Goal: Task Accomplishment & Management: Complete application form

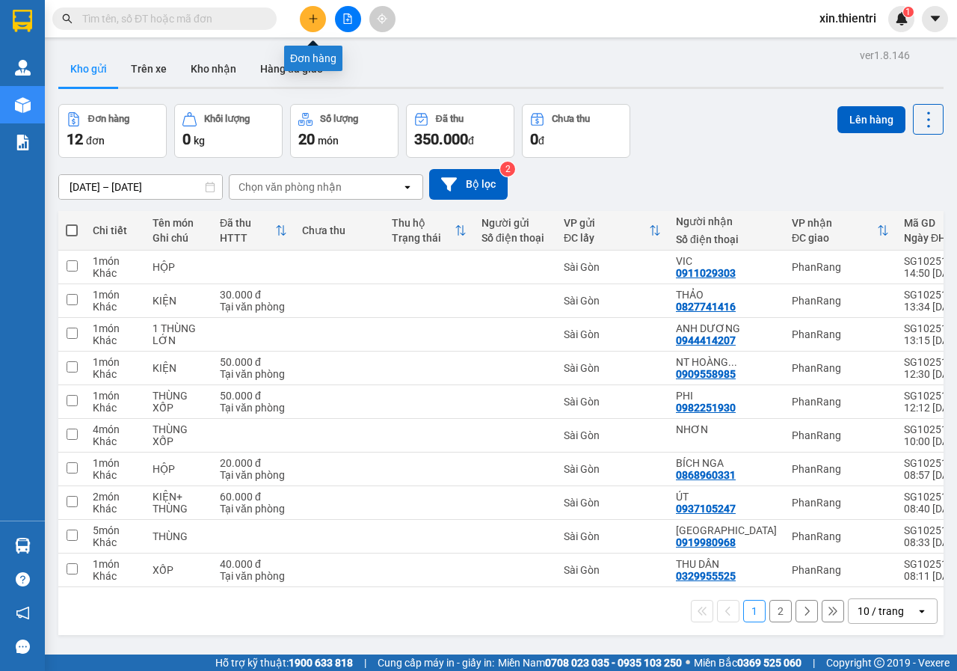
click at [316, 19] on icon "plus" at bounding box center [313, 18] width 8 height 1
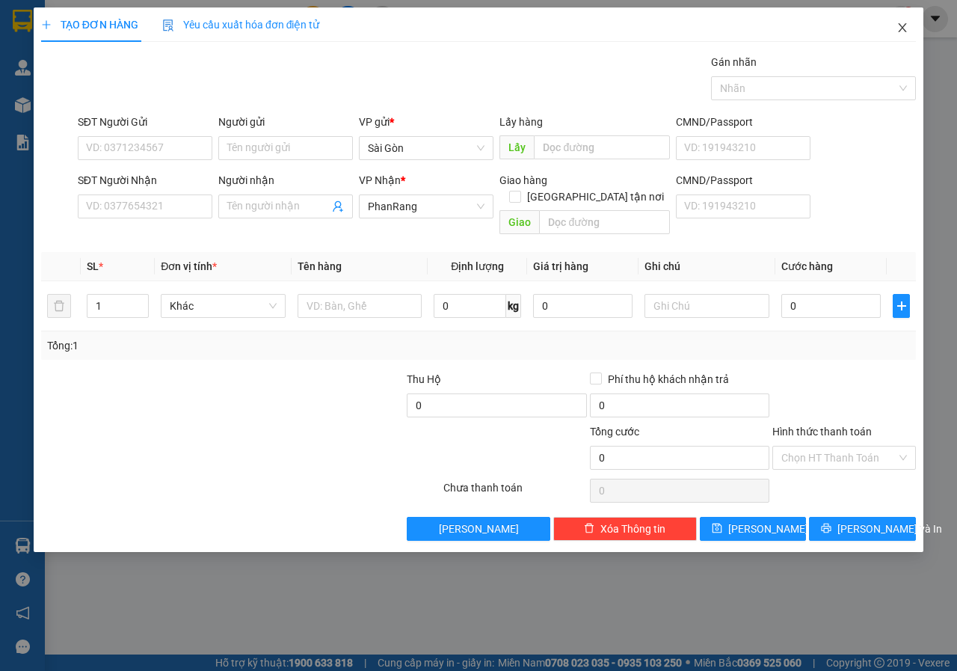
click at [906, 25] on icon "close" at bounding box center [903, 27] width 8 height 9
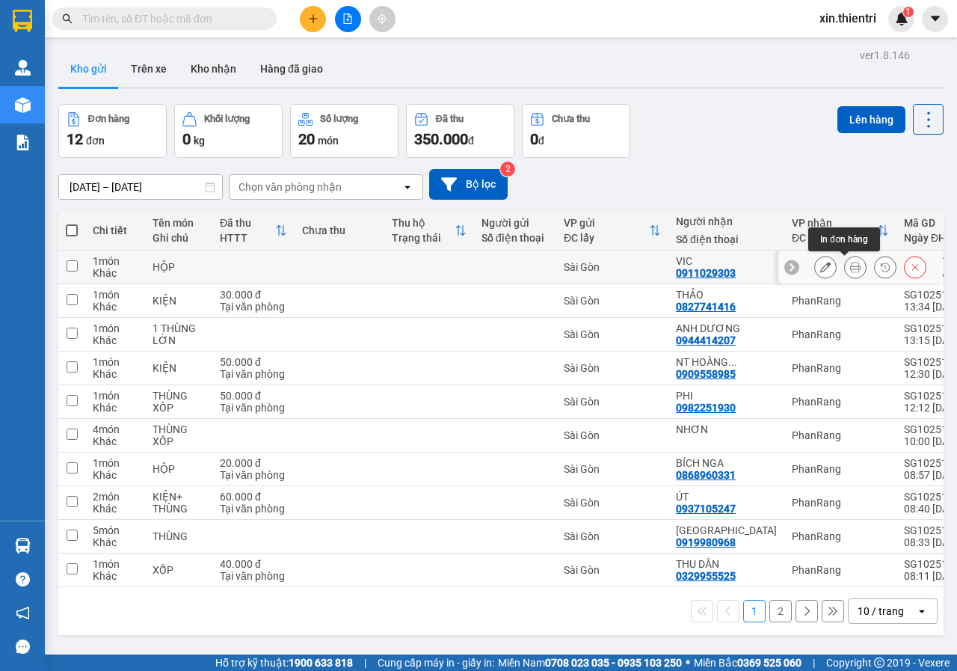
click at [820, 265] on icon at bounding box center [825, 267] width 10 height 10
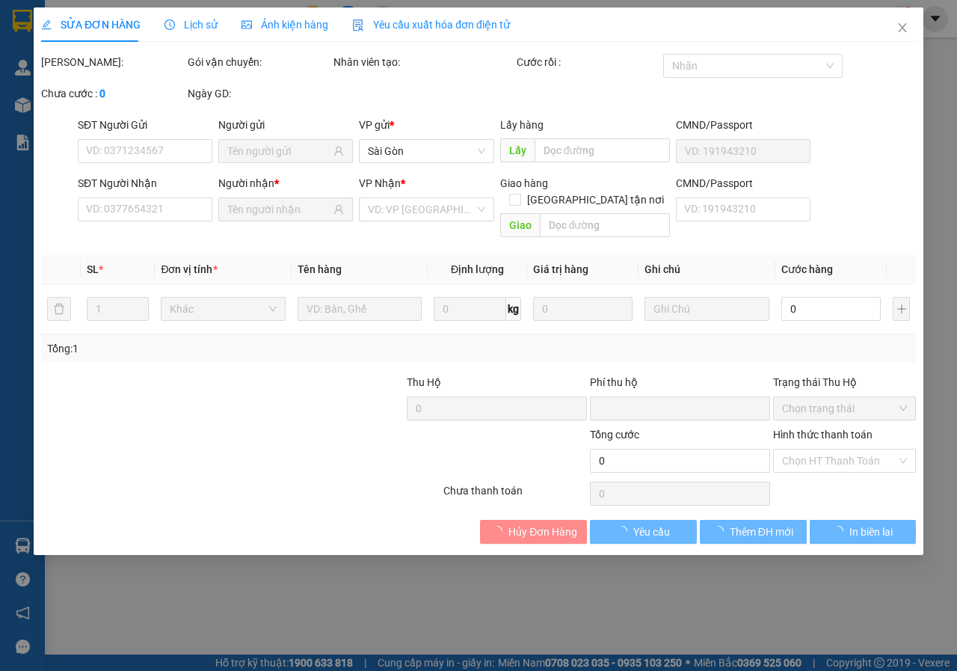
type input "0911029303"
type input "0"
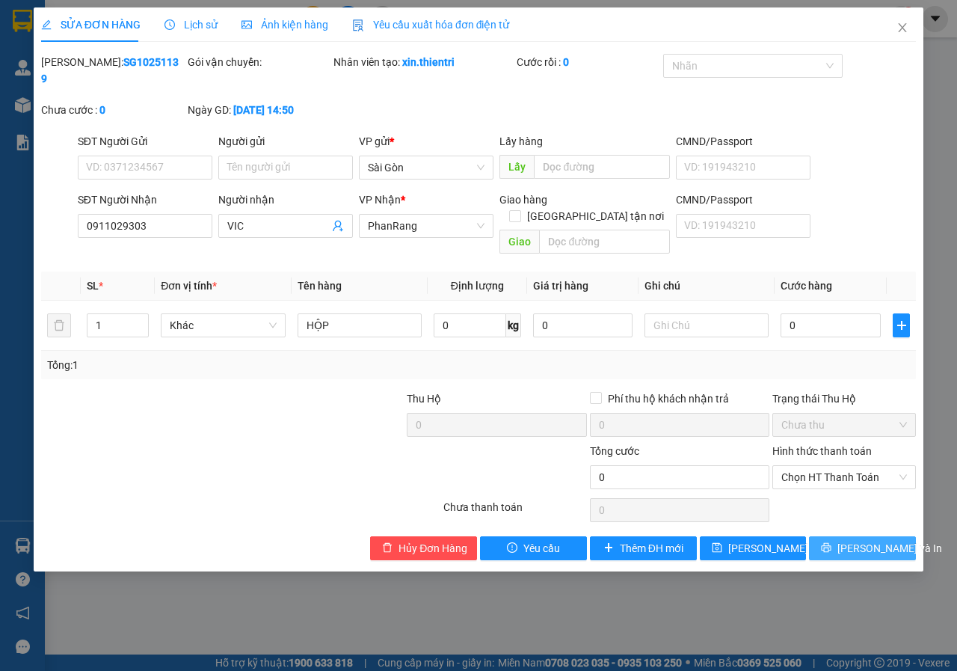
click at [856, 540] on span "[PERSON_NAME] và In" at bounding box center [889, 548] width 105 height 16
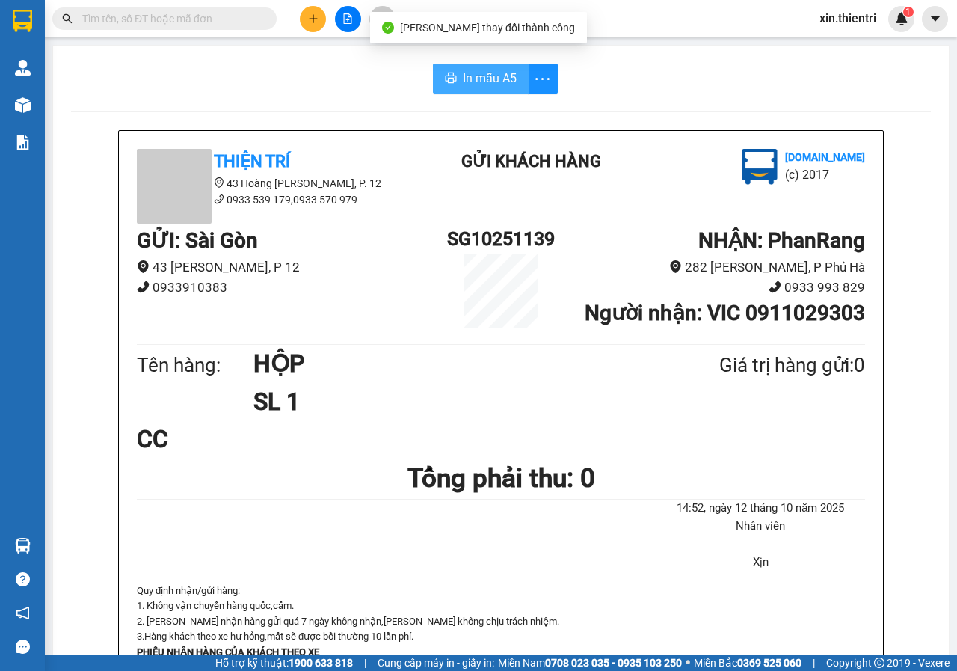
click at [481, 70] on span "In mẫu A5" at bounding box center [490, 78] width 54 height 19
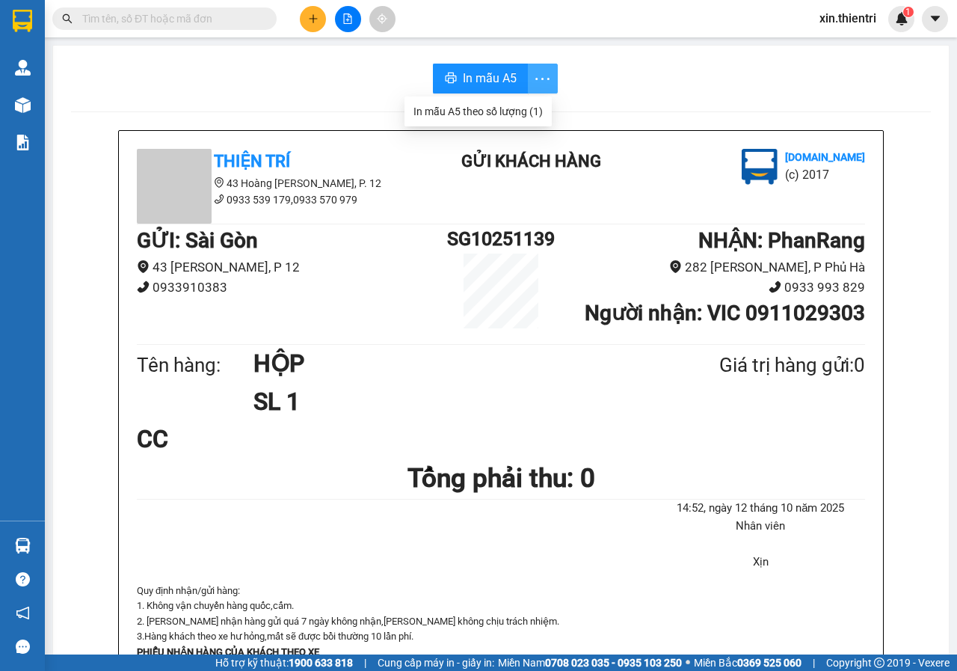
click at [533, 73] on icon "more" at bounding box center [542, 79] width 19 height 19
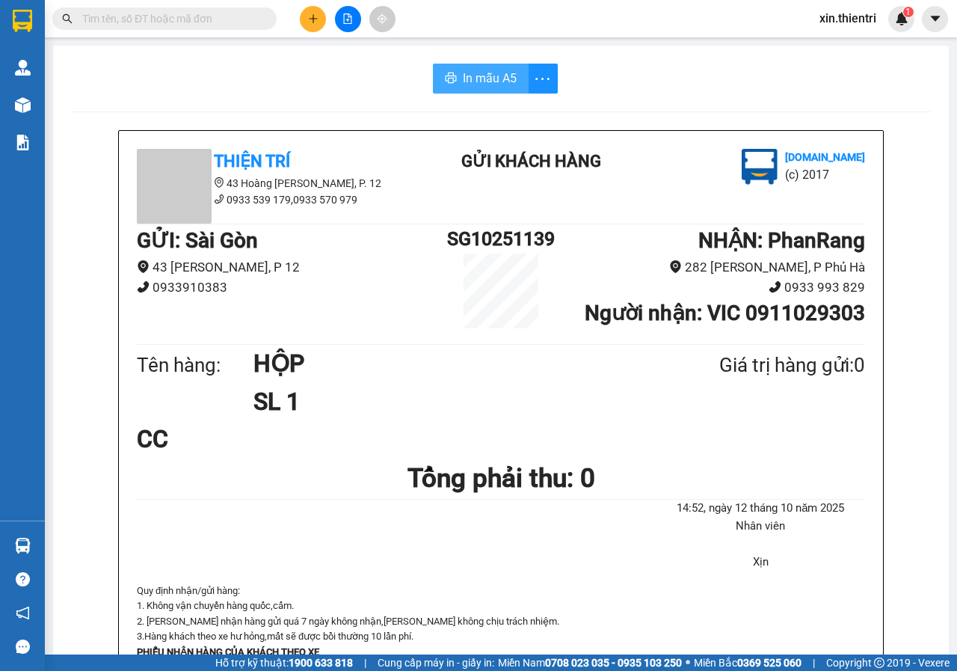
click at [499, 88] on button "In mẫu A5" at bounding box center [481, 79] width 96 height 30
click at [308, 21] on icon "plus" at bounding box center [313, 18] width 10 height 10
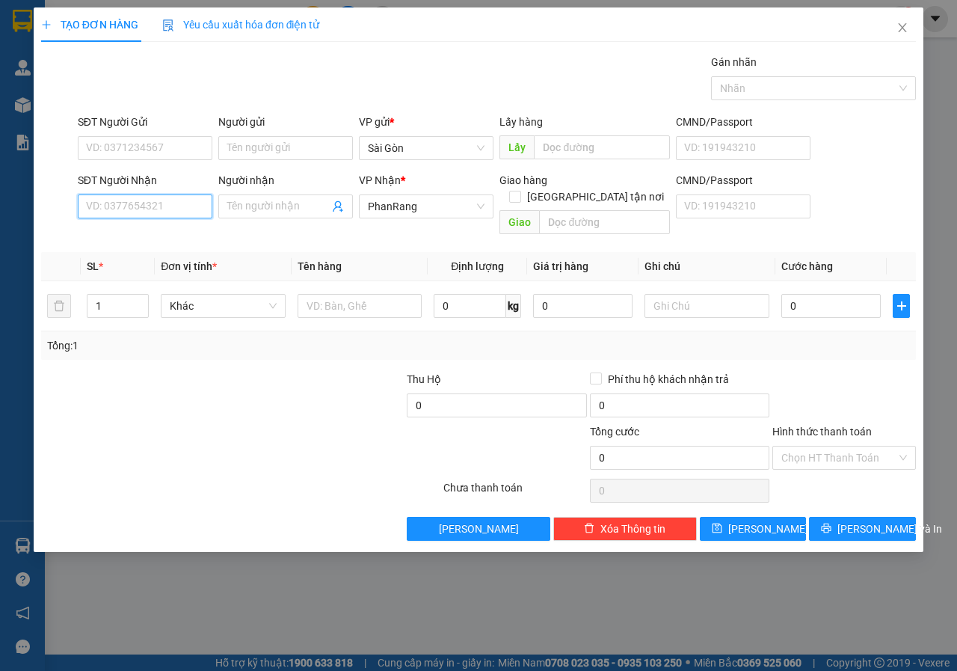
click at [158, 212] on input "SĐT Người Nhận" at bounding box center [145, 206] width 135 height 24
click at [174, 256] on div "0377643492 - SEN" at bounding box center [145, 260] width 117 height 16
type input "0377643492"
type input "SEN"
type input "0377643492"
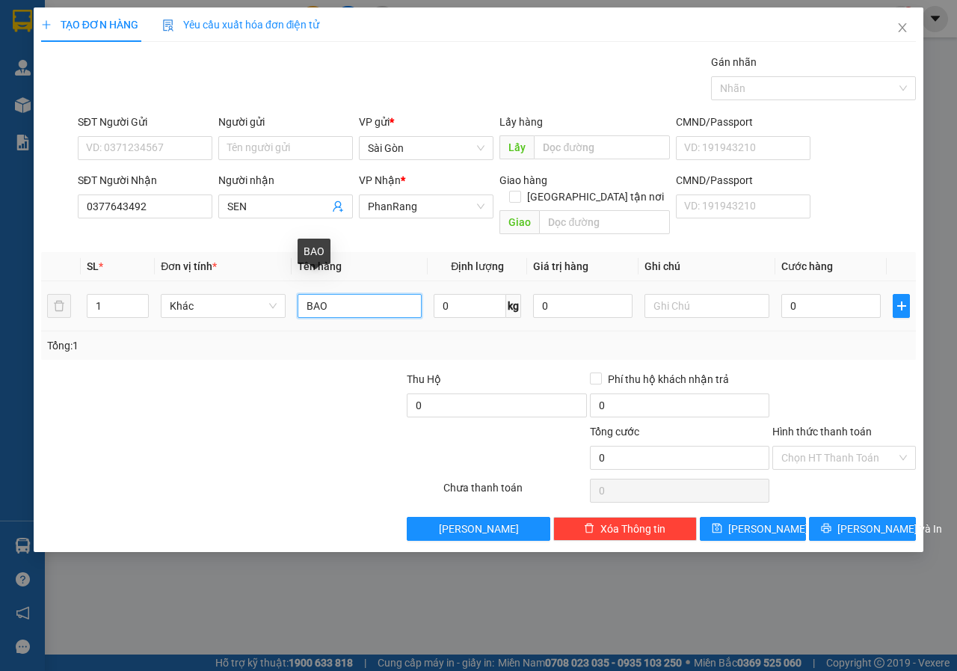
click at [375, 295] on input "BAO" at bounding box center [360, 306] width 125 height 24
type input "BA"
click at [375, 295] on input "BA" at bounding box center [360, 306] width 125 height 24
click at [375, 295] on input "text" at bounding box center [360, 306] width 125 height 24
type input "thùng"
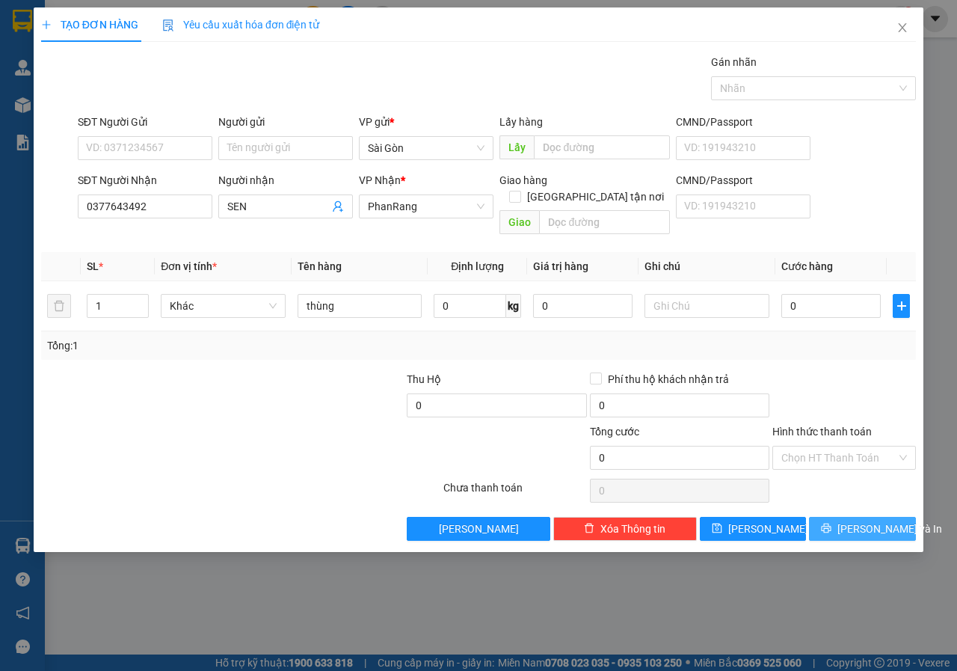
click at [848, 517] on button "[PERSON_NAME] và In" at bounding box center [862, 529] width 107 height 24
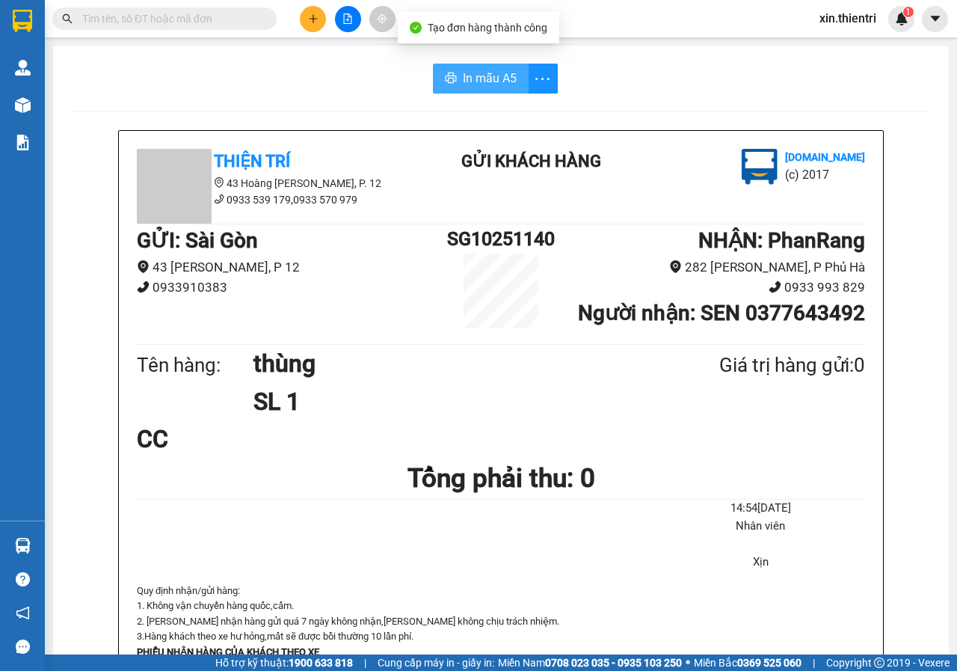
click at [491, 77] on span "In mẫu A5" at bounding box center [490, 78] width 54 height 19
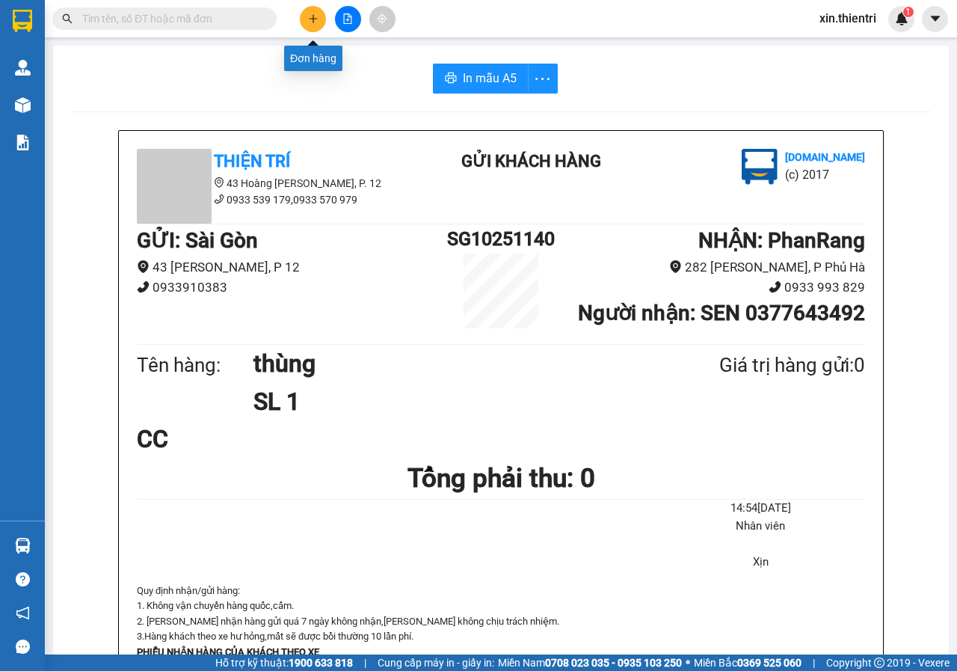
click at [312, 24] on button at bounding box center [313, 19] width 26 height 26
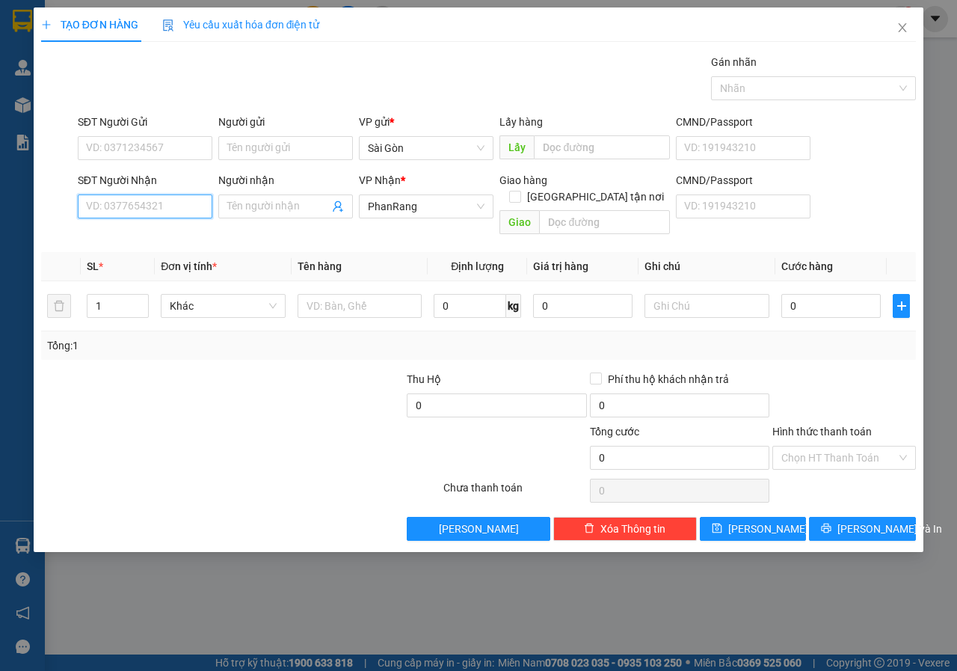
click at [114, 216] on input "SĐT Người Nhận" at bounding box center [145, 206] width 135 height 24
type input "0"
type input "0963503643"
click at [259, 215] on span at bounding box center [285, 206] width 135 height 24
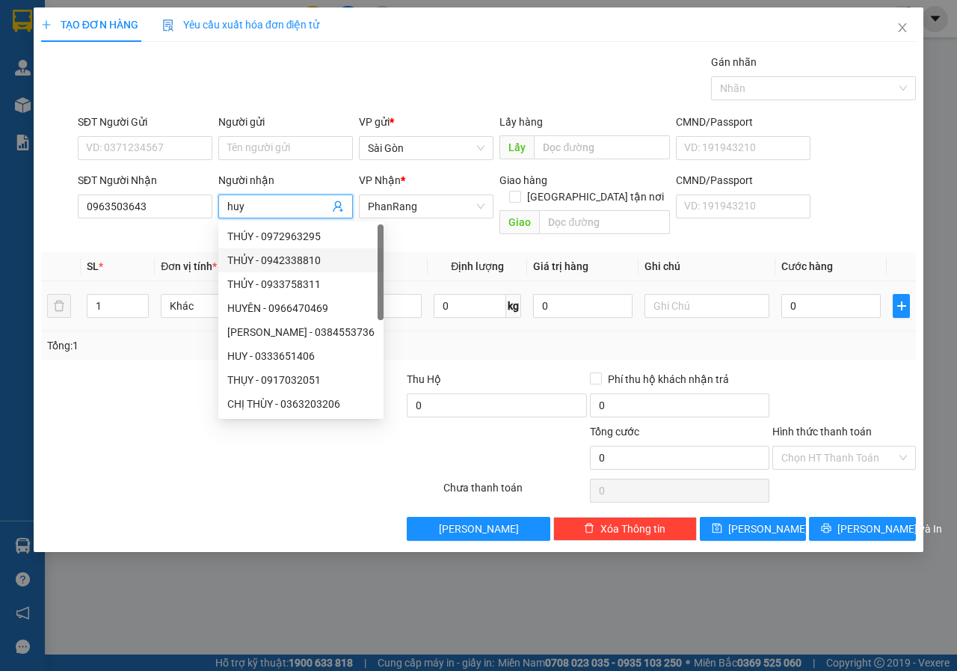
type input "huy"
click at [143, 281] on td "1" at bounding box center [118, 306] width 75 height 50
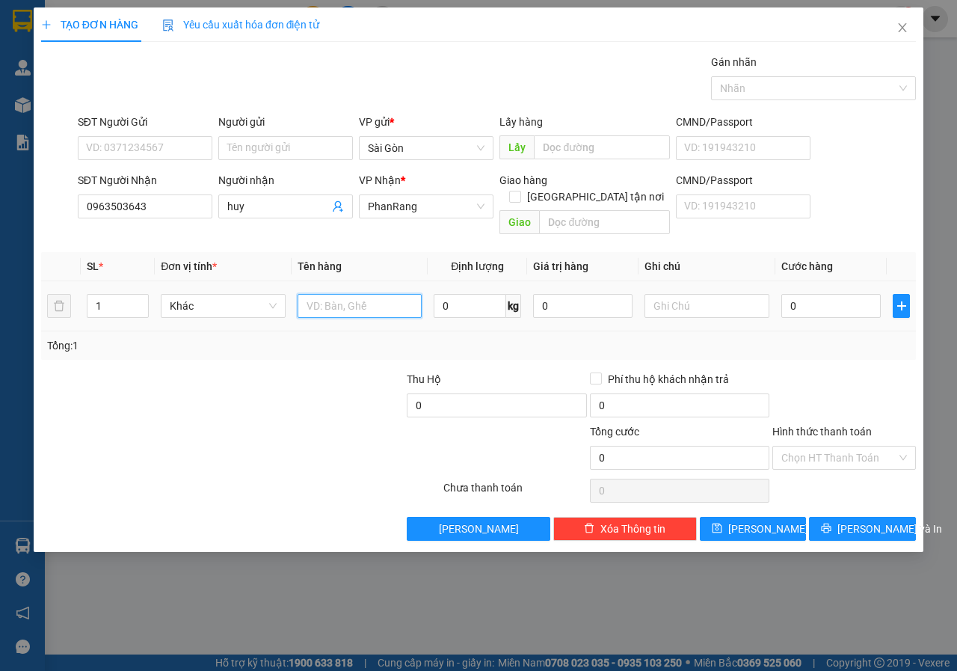
click at [339, 294] on input "text" at bounding box center [360, 306] width 125 height 24
type input "kiện"
click at [807, 294] on input "0" at bounding box center [830, 306] width 99 height 24
type input "4"
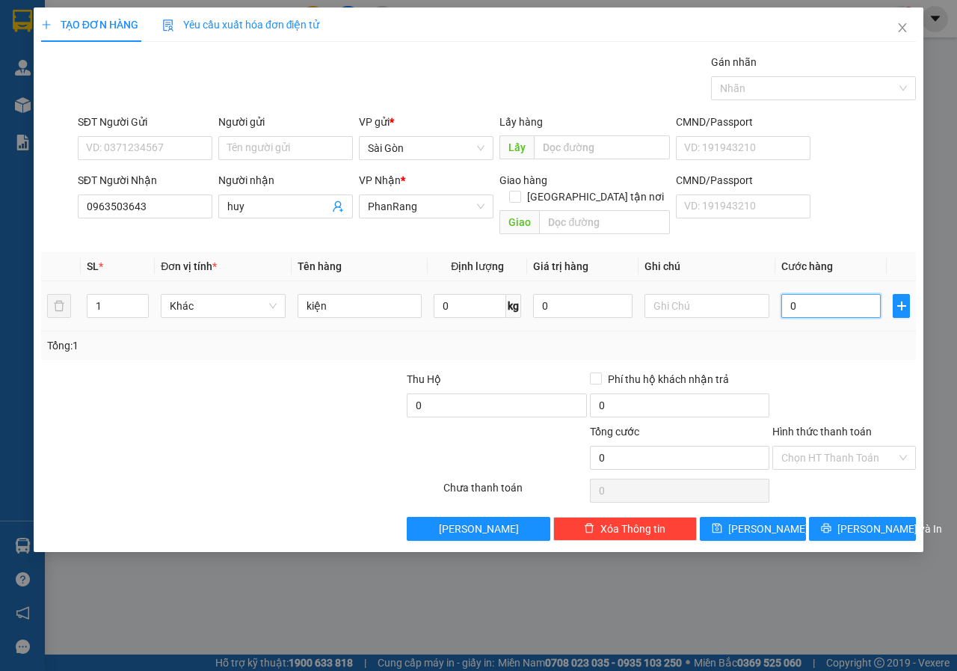
type input "4"
type input "41"
type input "410"
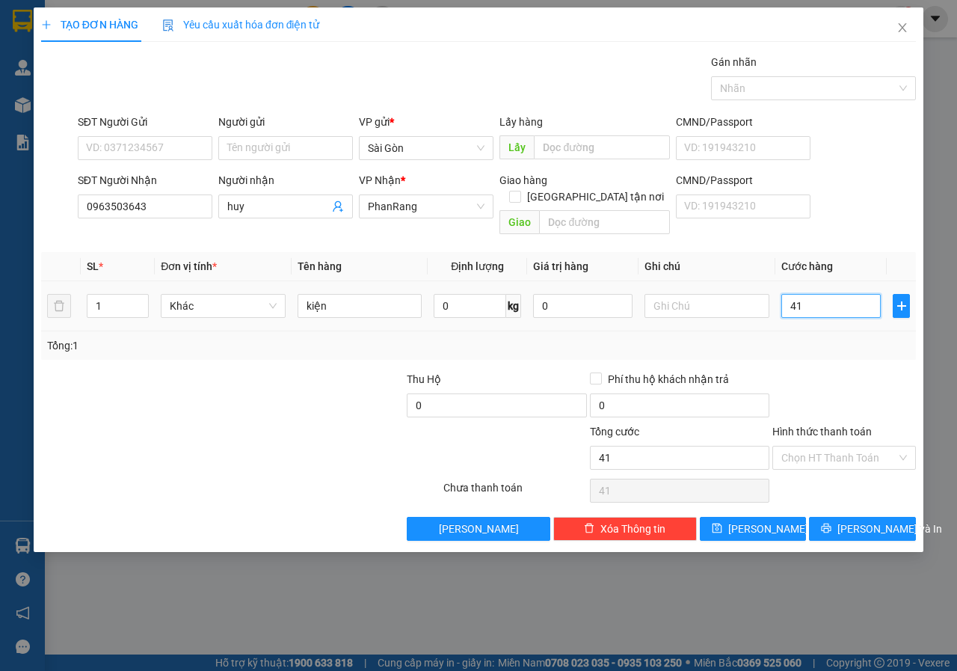
type input "410"
type input "41"
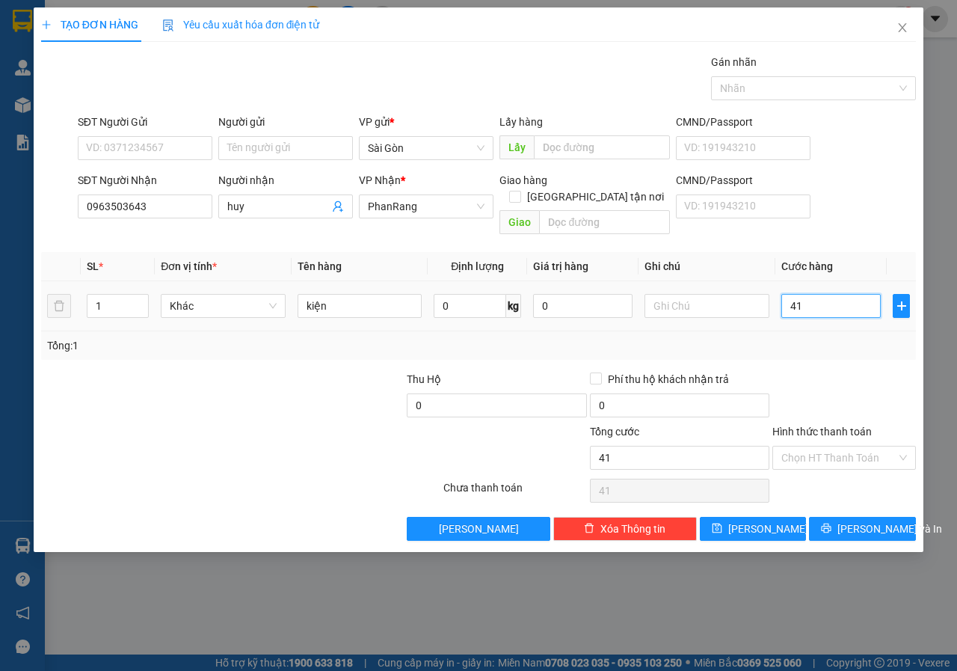
type input "4"
type input "0"
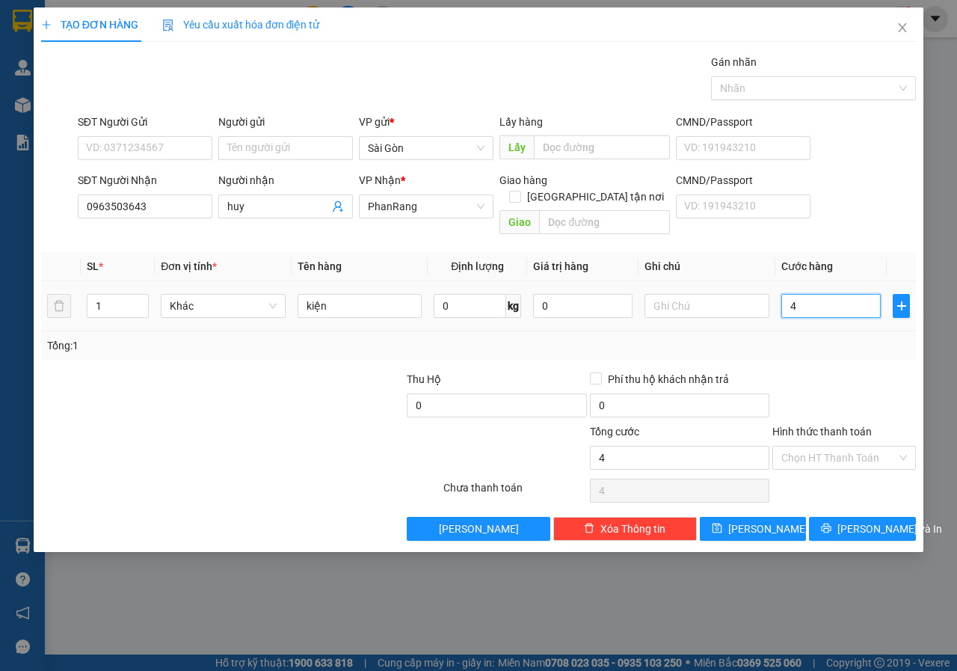
type input "0"
type input "07"
type input "7"
type input "0"
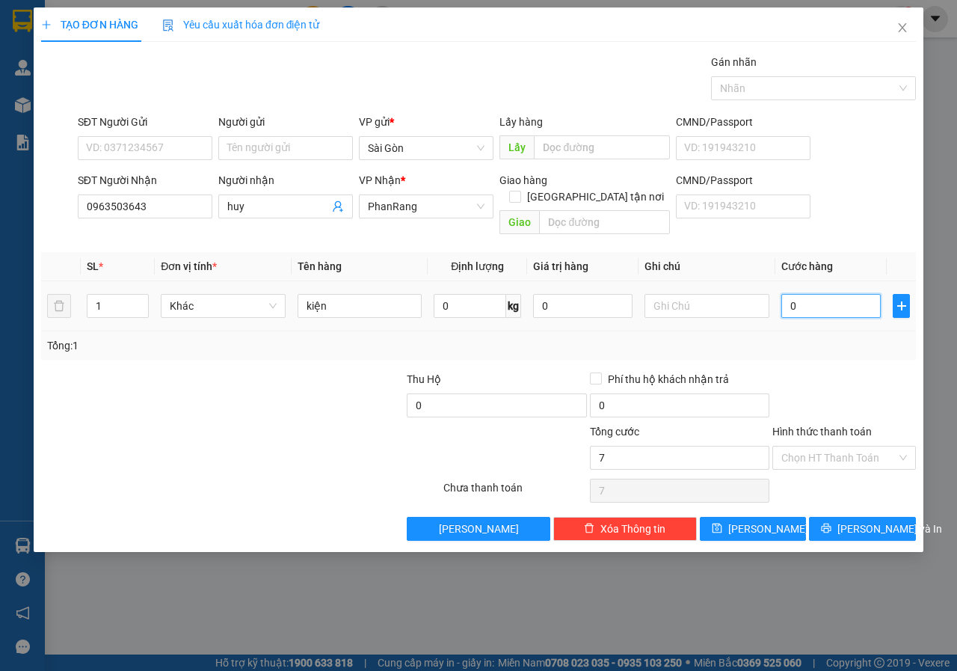
type input "0"
type input "07"
type input "7"
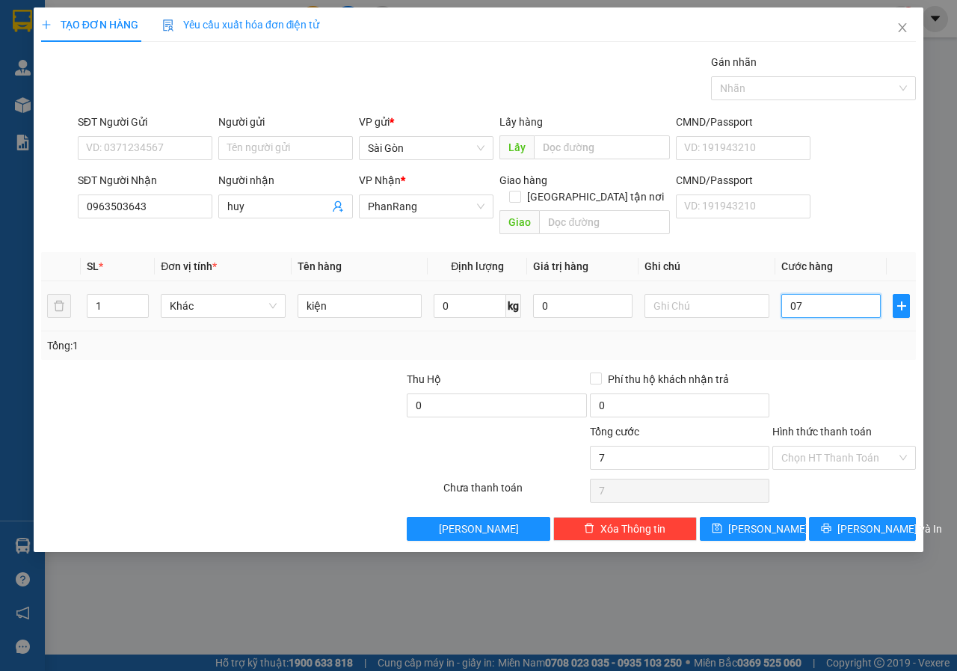
type input "070"
type input "70"
type input "07"
type input "7"
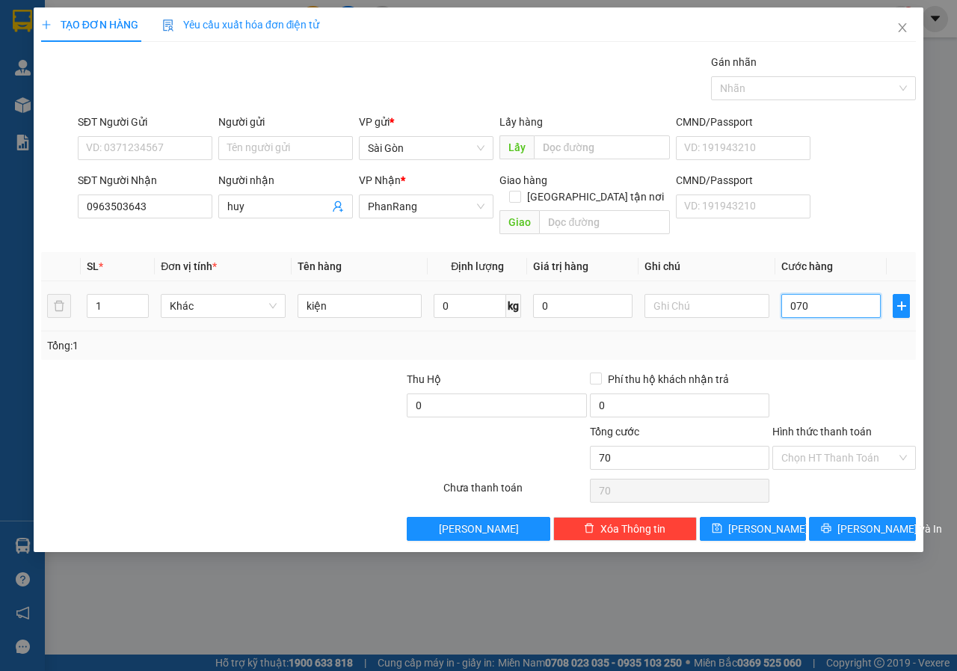
type input "7"
type input "0"
click at [807, 294] on input "0" at bounding box center [830, 306] width 99 height 24
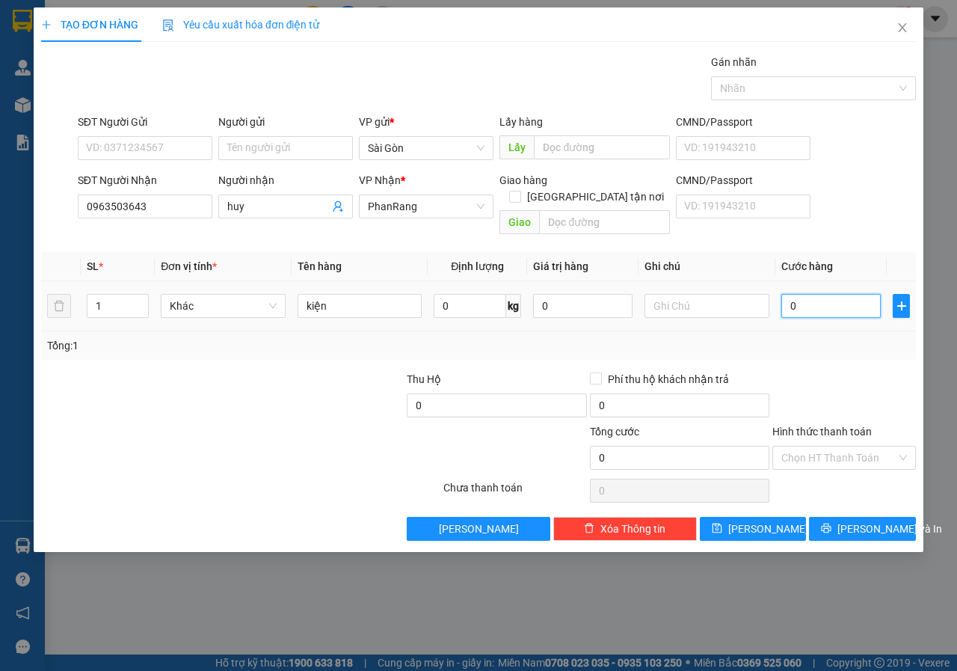
click at [807, 294] on input "0" at bounding box center [830, 306] width 99 height 24
type input "07"
type input "7"
type input "0"
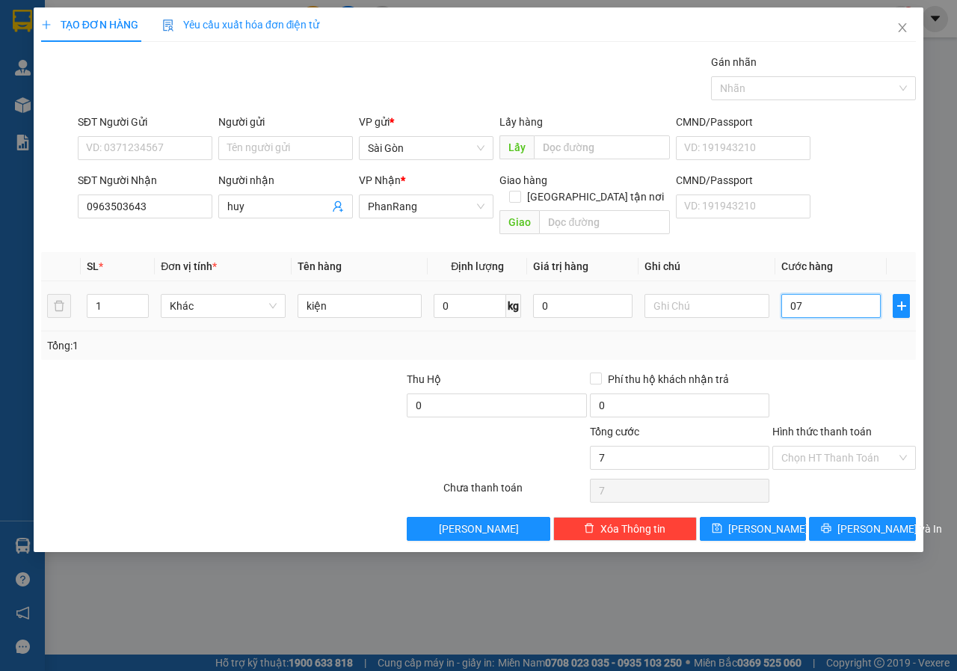
type input "0"
click at [803, 295] on input "0" at bounding box center [830, 306] width 99 height 24
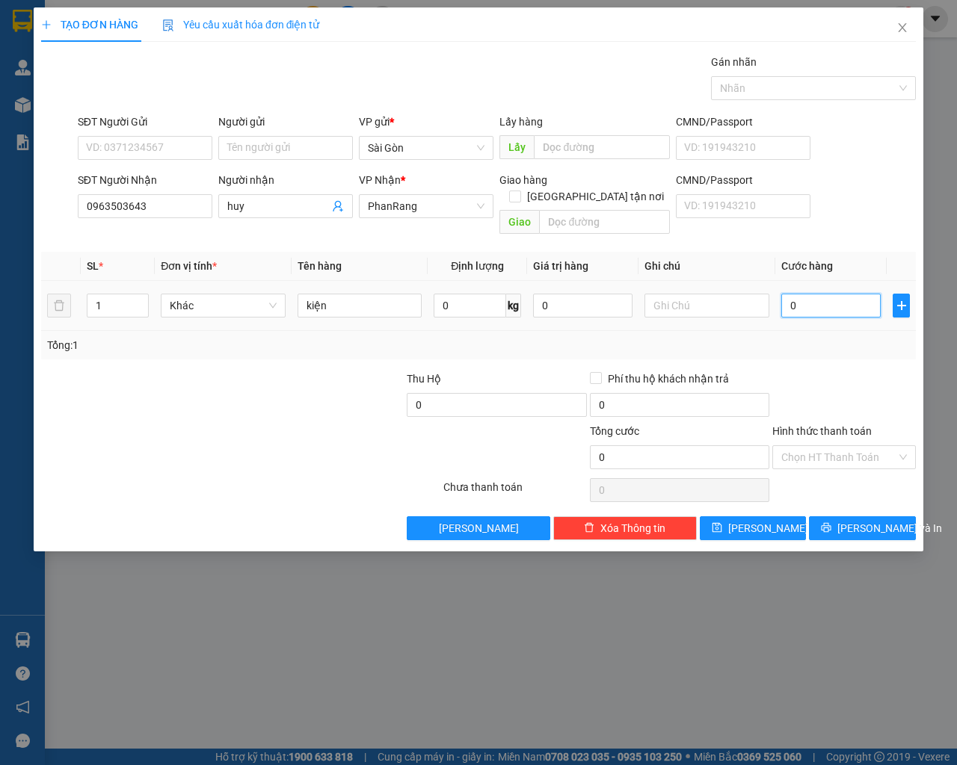
click at [813, 294] on input "0" at bounding box center [830, 306] width 99 height 24
click at [804, 294] on input "0" at bounding box center [830, 306] width 99 height 24
type input "07"
type input "7"
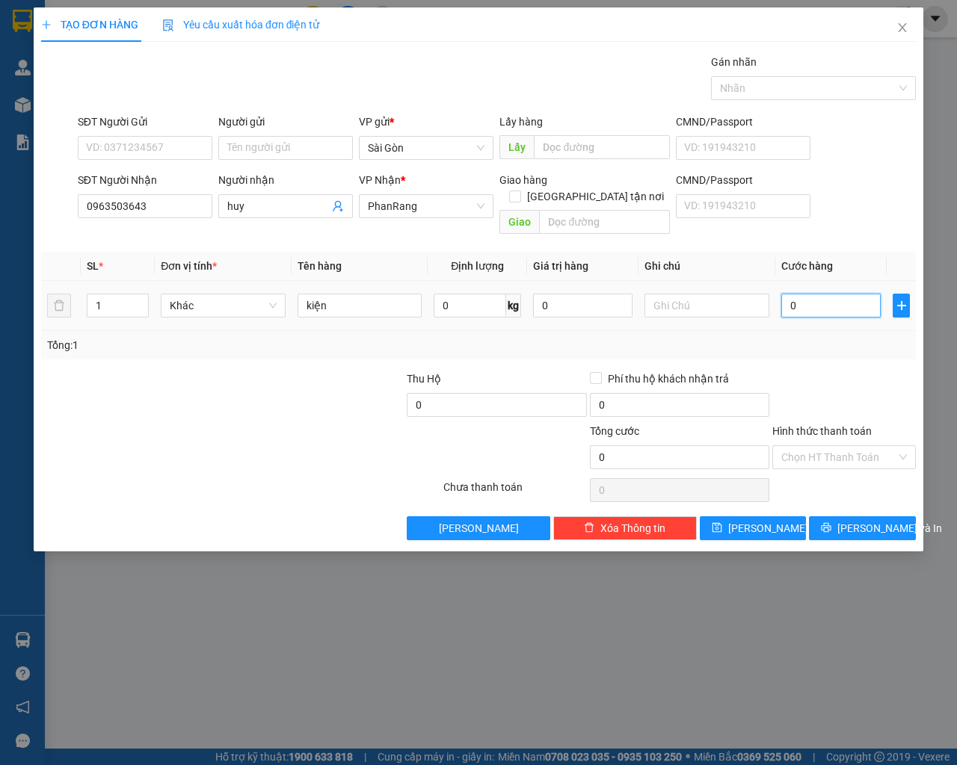
type input "7"
click at [825, 294] on input "07" at bounding box center [830, 306] width 99 height 24
type input "70"
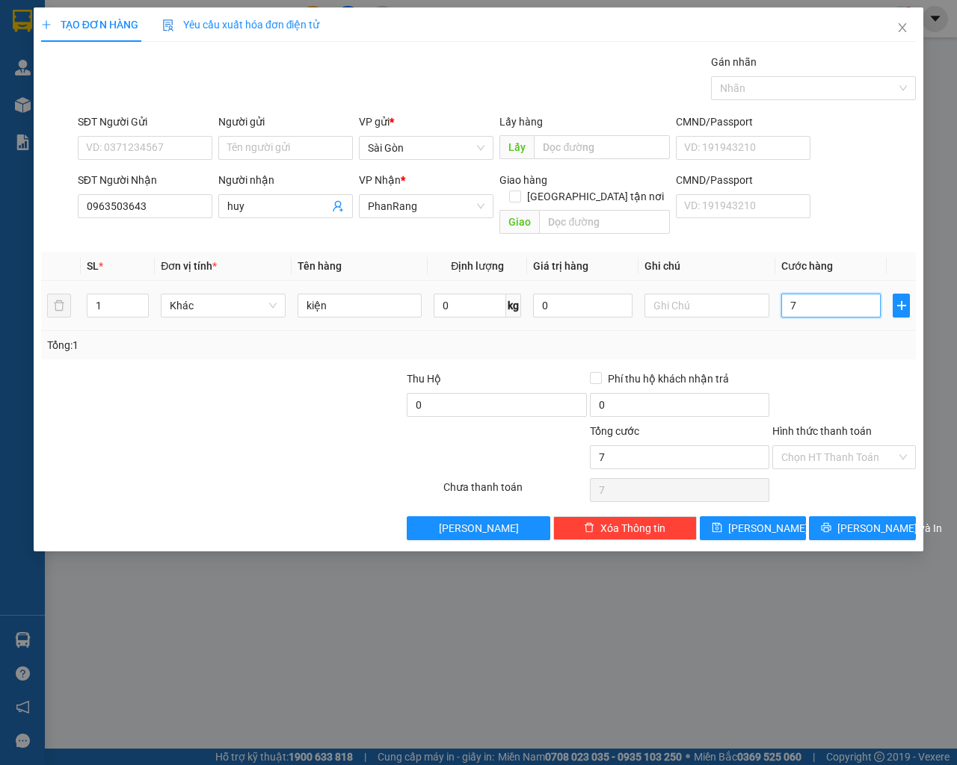
type input "70"
type input "70.000"
click at [826, 446] on input "Hình thức thanh toán" at bounding box center [838, 457] width 115 height 22
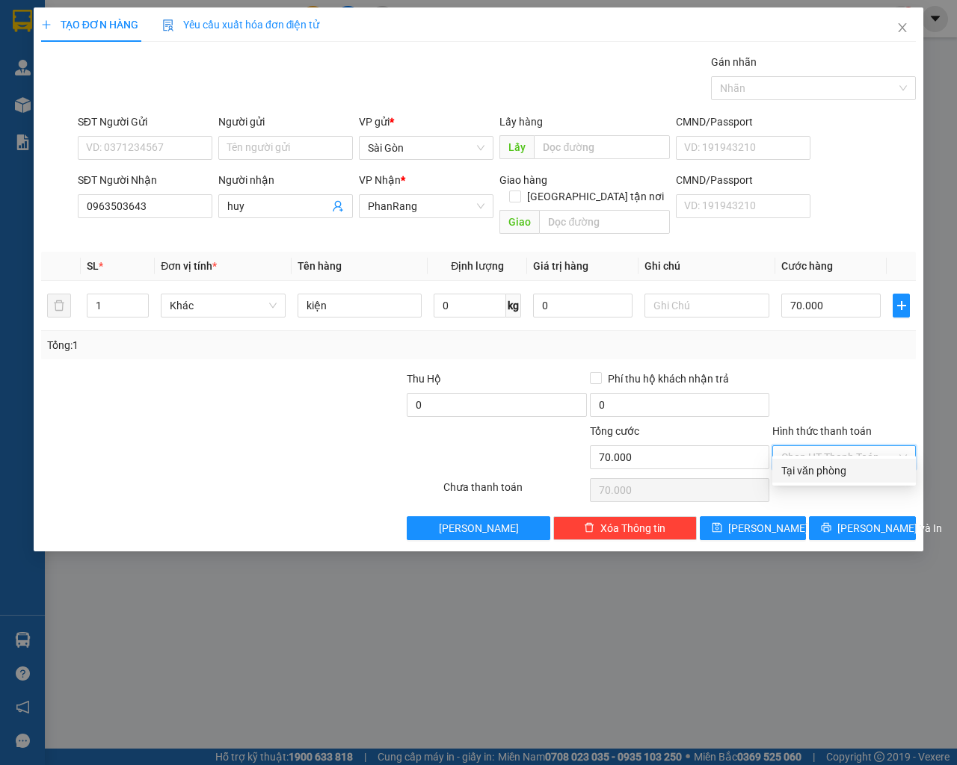
click at [817, 472] on div "Tại văn phòng" at bounding box center [844, 471] width 126 height 16
type input "0"
type input "2"
click at [141, 300] on icon "up" at bounding box center [140, 302] width 5 height 5
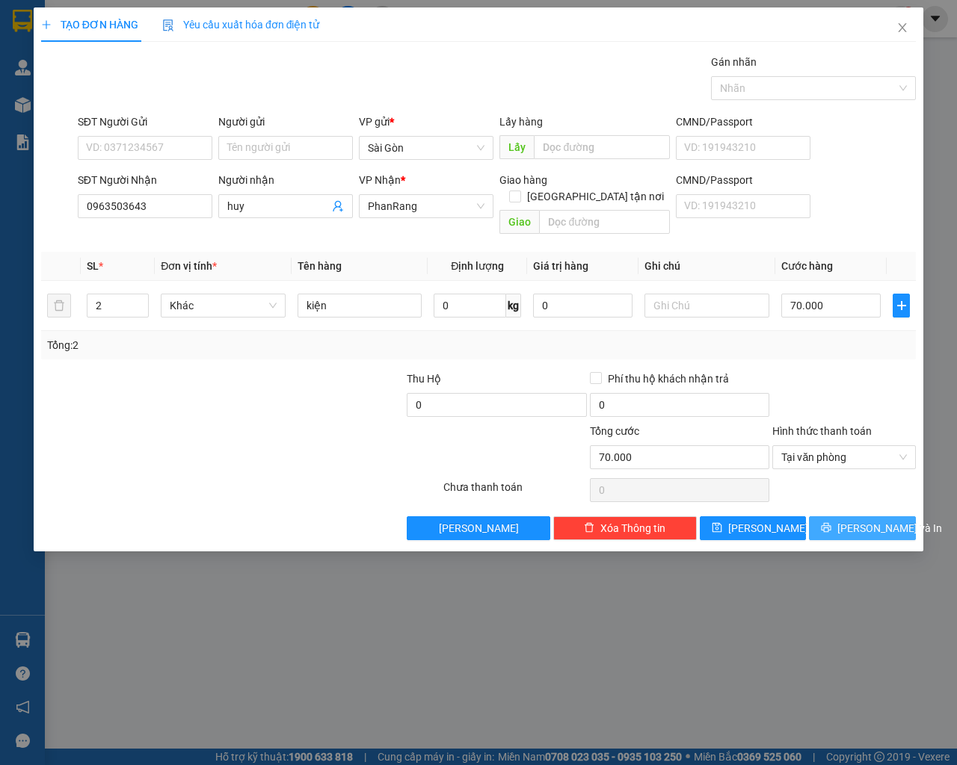
click at [859, 520] on span "[PERSON_NAME] và In" at bounding box center [889, 528] width 105 height 16
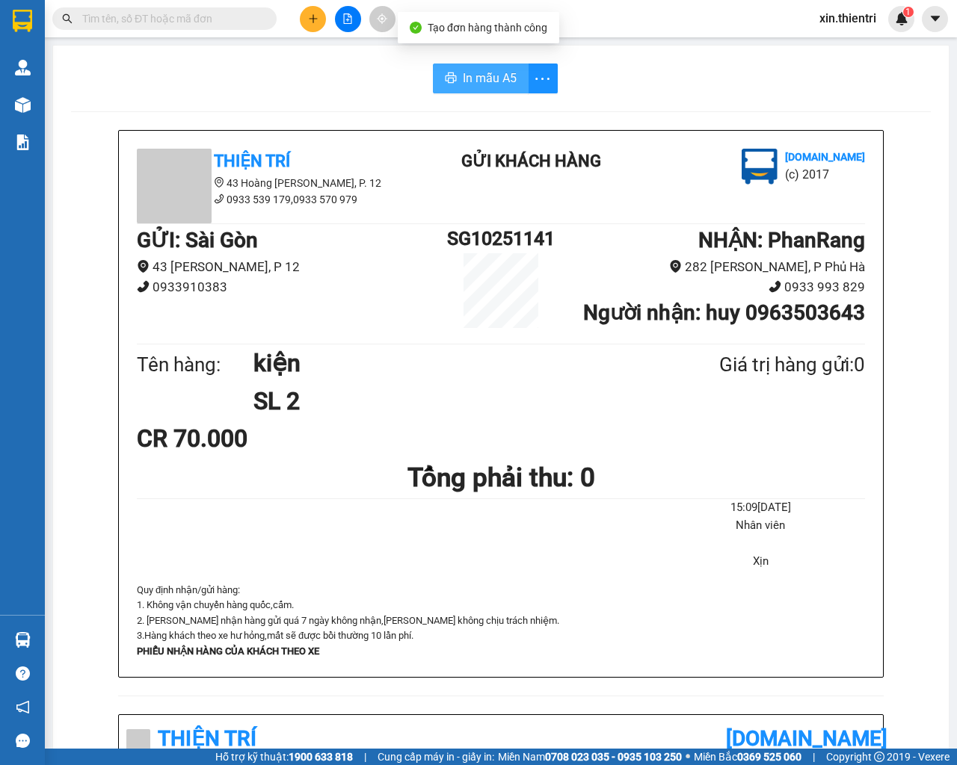
click at [478, 76] on span "In mẫu A5" at bounding box center [490, 78] width 54 height 19
click at [310, 15] on icon "plus" at bounding box center [313, 18] width 10 height 10
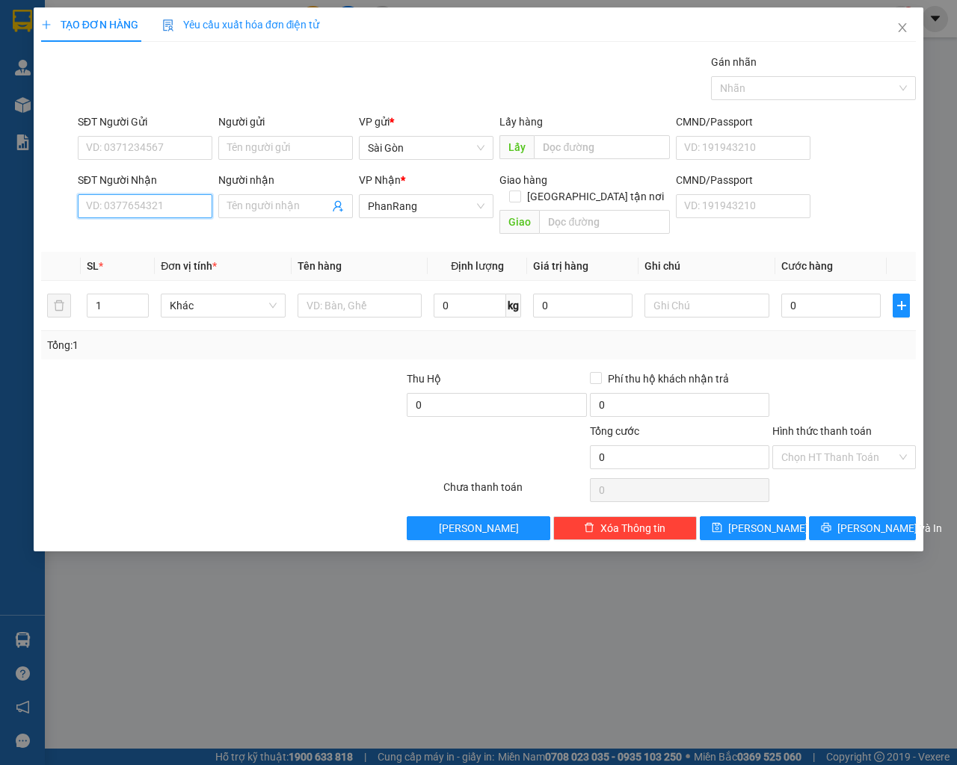
click at [156, 200] on input "SĐT Người Nhận" at bounding box center [145, 206] width 135 height 24
type input "0898266087"
click at [274, 205] on input "Người nhận" at bounding box center [278, 206] width 102 height 16
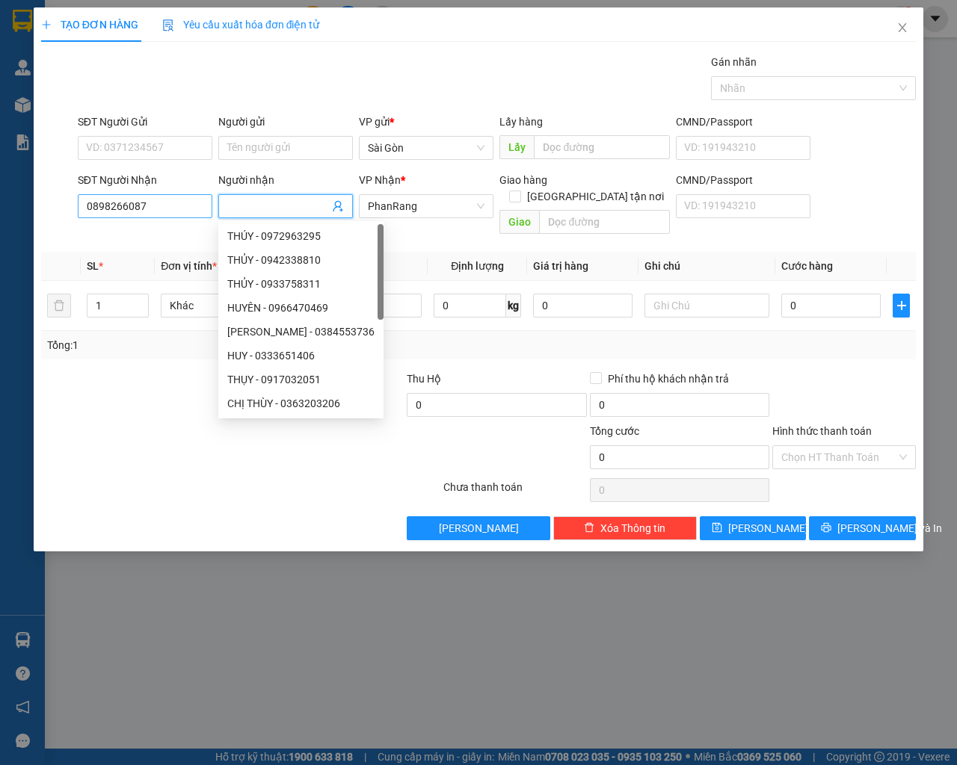
type input "b"
type input "thoa"
click at [398, 252] on th "Tên hàng" at bounding box center [360, 266] width 137 height 29
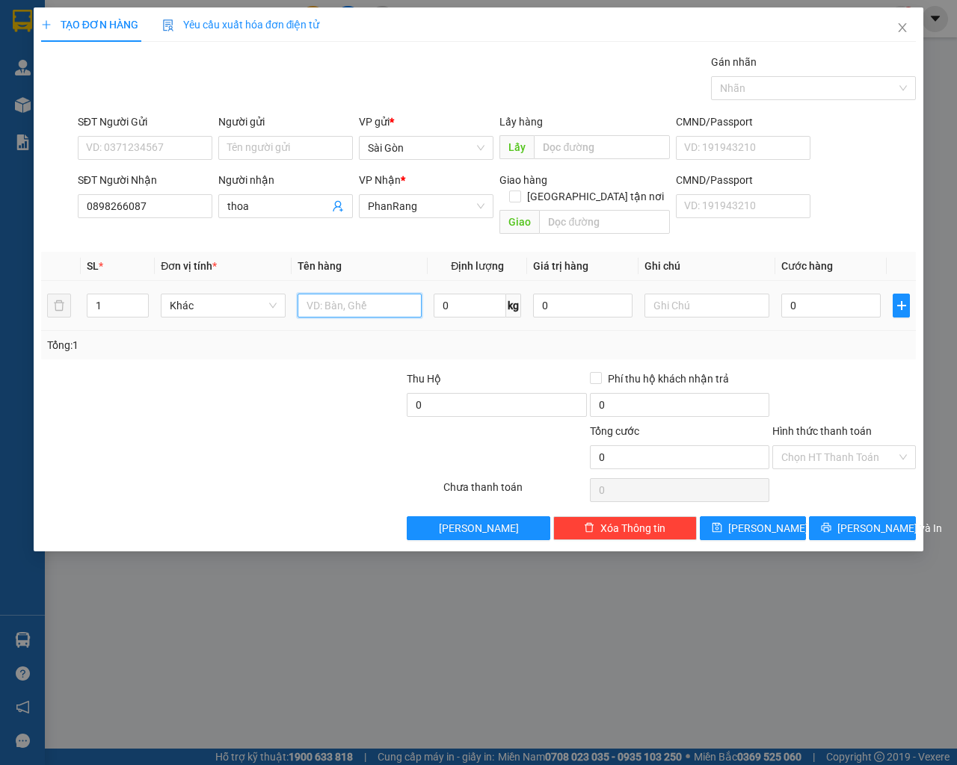
click at [327, 294] on input "text" at bounding box center [360, 306] width 125 height 24
type input "thùng"
click at [814, 294] on input "0" at bounding box center [830, 306] width 99 height 24
type input "7"
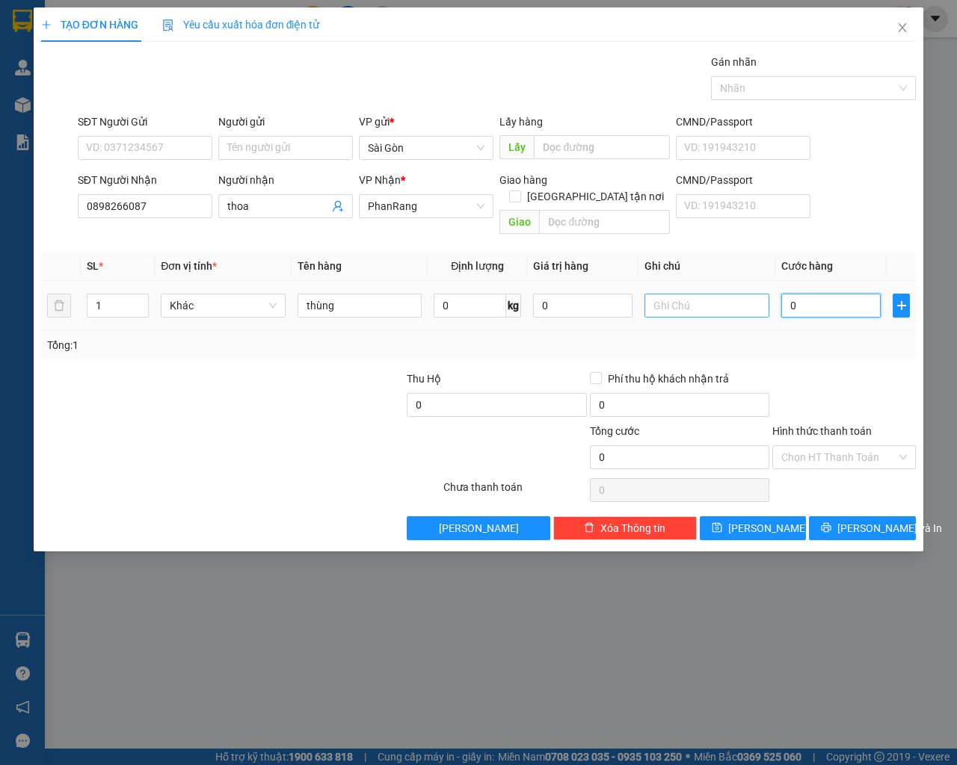
type input "7"
type input "70"
type input "70.000"
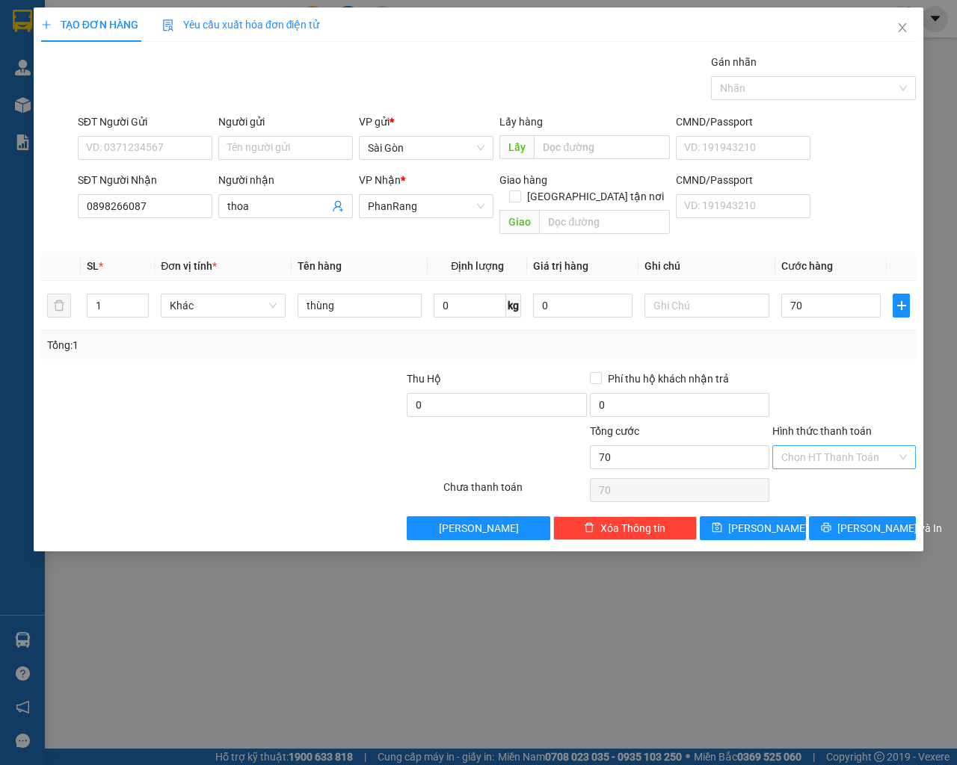
type input "70.000"
click at [814, 450] on input "Hình thức thanh toán" at bounding box center [838, 457] width 115 height 22
click at [822, 469] on div "Tại văn phòng" at bounding box center [844, 471] width 126 height 16
type input "0"
click at [845, 517] on button "[PERSON_NAME] và In" at bounding box center [862, 529] width 107 height 24
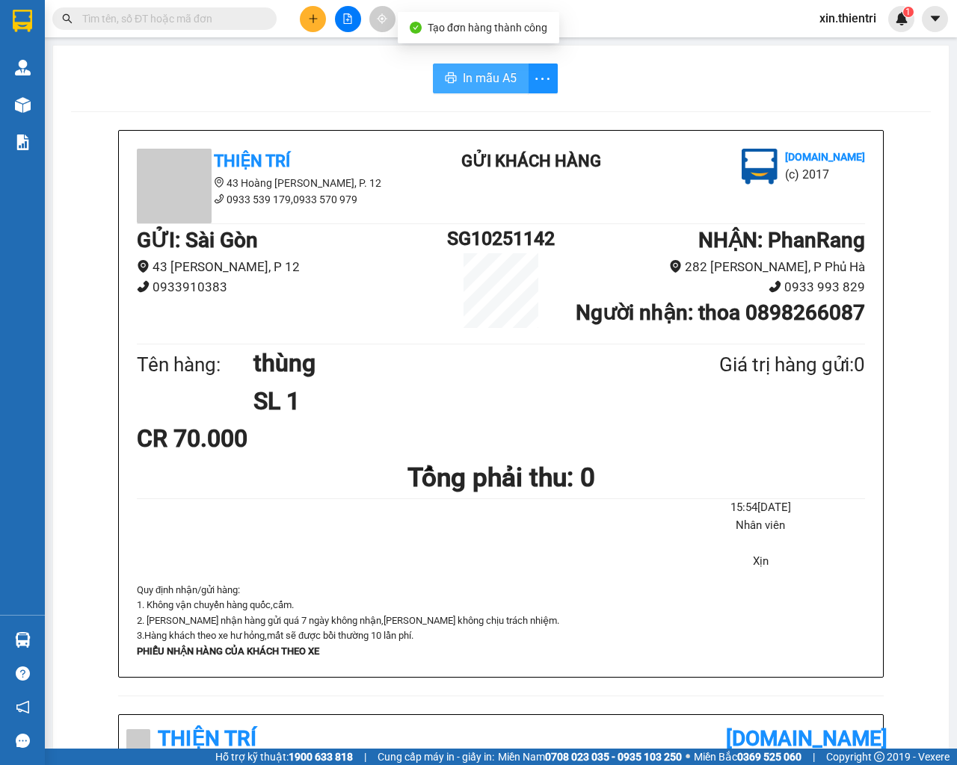
click at [478, 80] on span "In mẫu A5" at bounding box center [490, 78] width 54 height 19
click at [302, 16] on button at bounding box center [313, 19] width 26 height 26
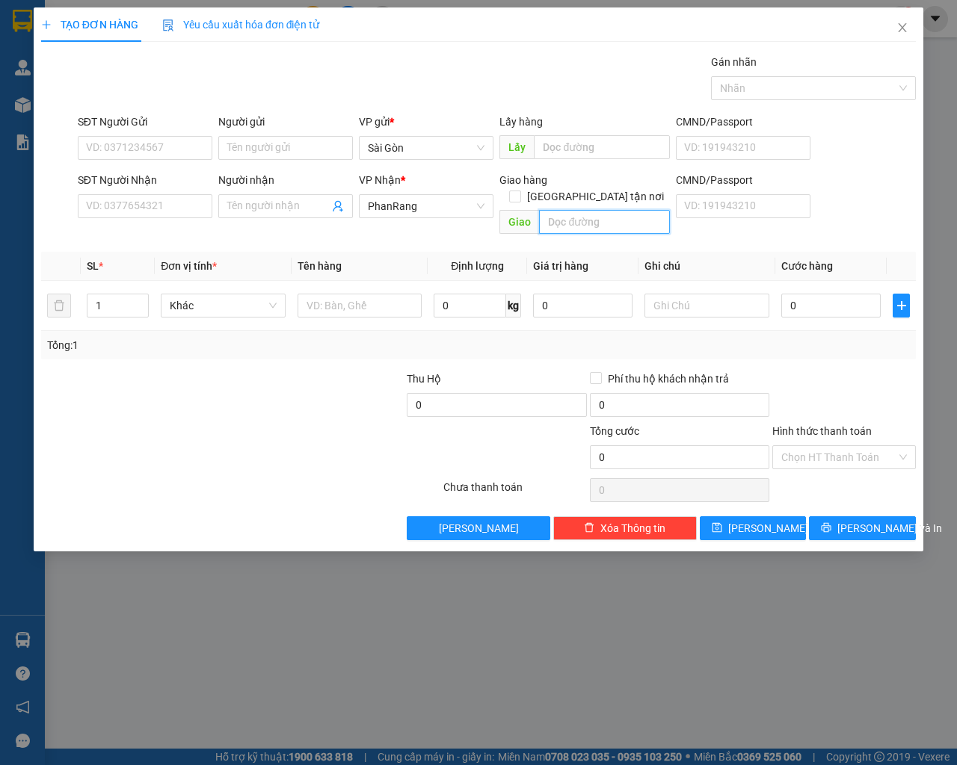
click at [564, 210] on input "text" at bounding box center [604, 222] width 130 height 24
type input "mỹ hoà"
click at [107, 200] on input "SĐT Người Nhận" at bounding box center [145, 206] width 135 height 24
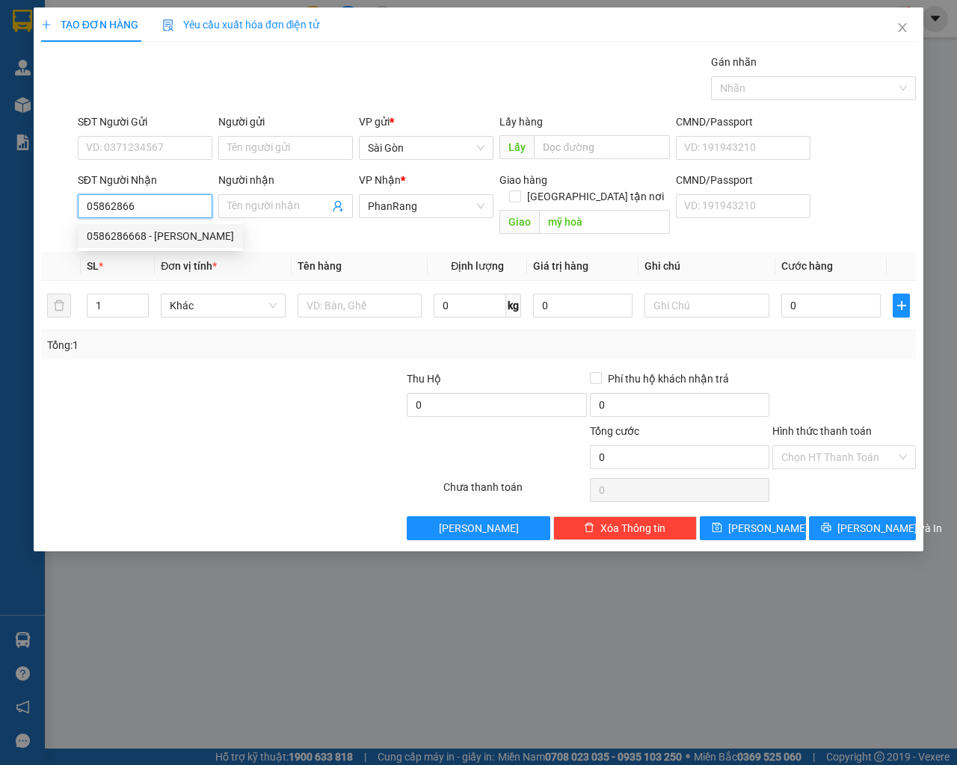
click at [97, 243] on div "0586286668 - [PERSON_NAME]" at bounding box center [160, 236] width 147 height 16
type input "0586286668"
type input "DUY ANH"
type input "[PERSON_NAME]"
type input "40.000"
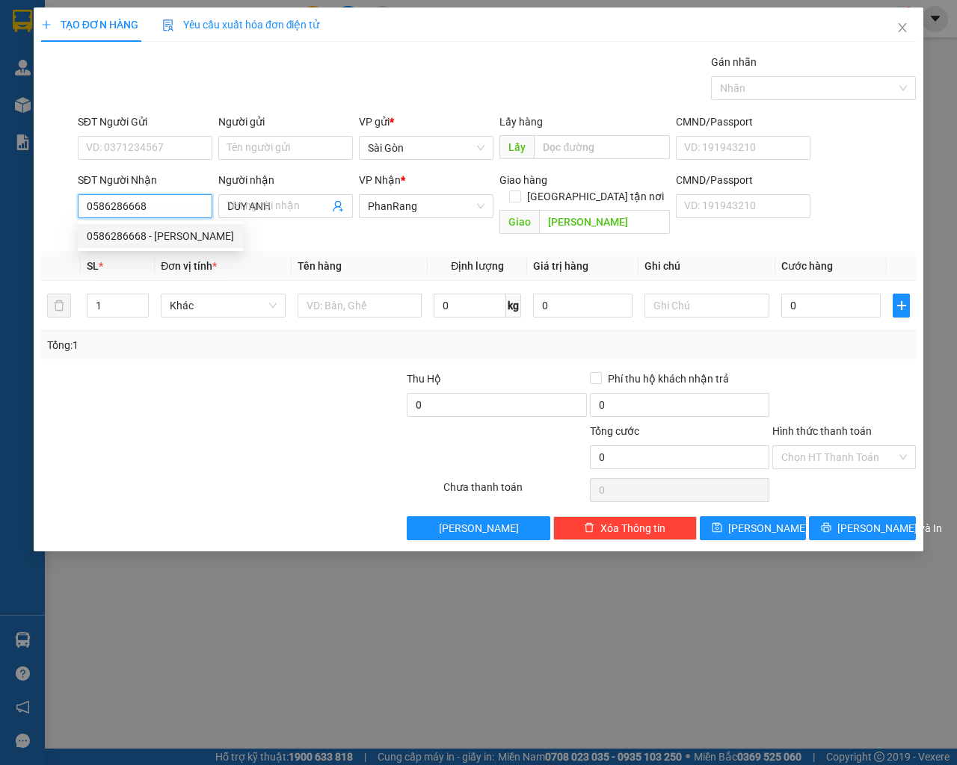
type input "40.000"
type input "0586286668"
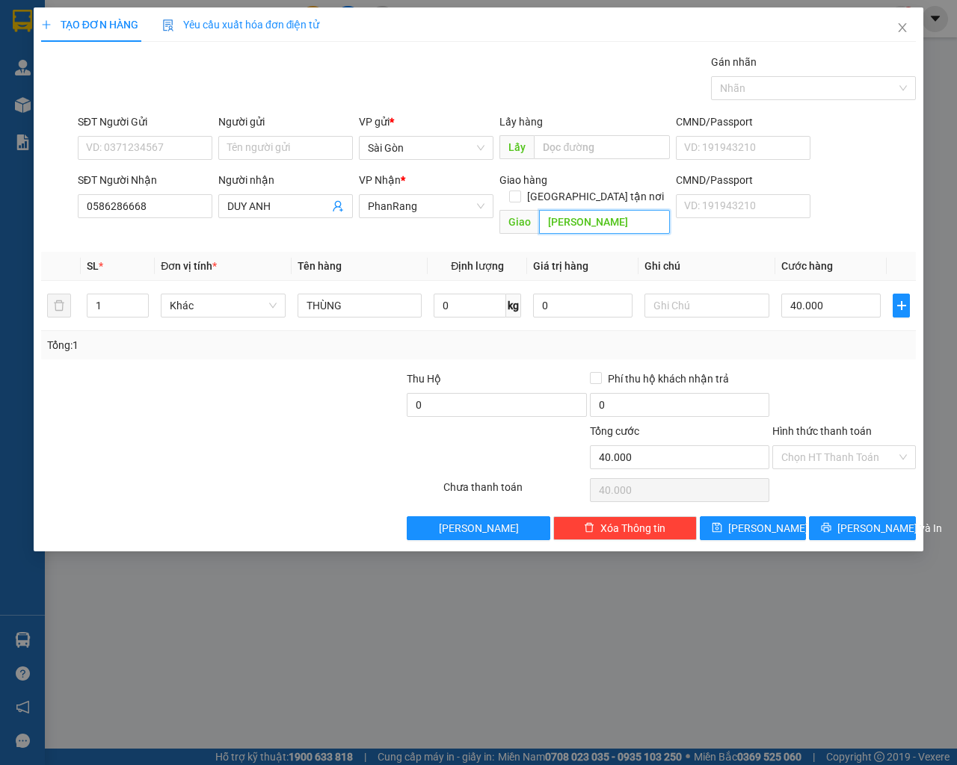
click at [627, 215] on input "[PERSON_NAME]" at bounding box center [604, 222] width 130 height 24
click at [622, 212] on input "[PERSON_NAME]" at bounding box center [604, 222] width 130 height 24
click at [615, 210] on input "[PERSON_NAME]" at bounding box center [604, 222] width 130 height 24
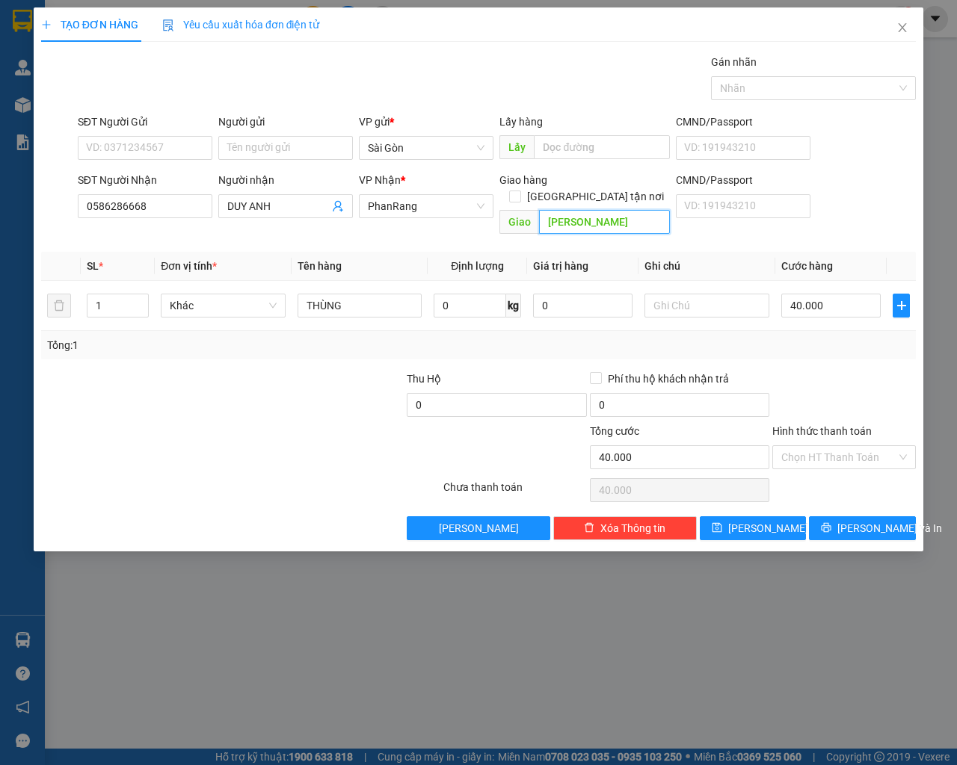
click at [611, 210] on input "[PERSON_NAME]" at bounding box center [604, 222] width 130 height 24
type input "MỸ hoà"
click at [851, 446] on input "Hình thức thanh toán" at bounding box center [838, 457] width 115 height 22
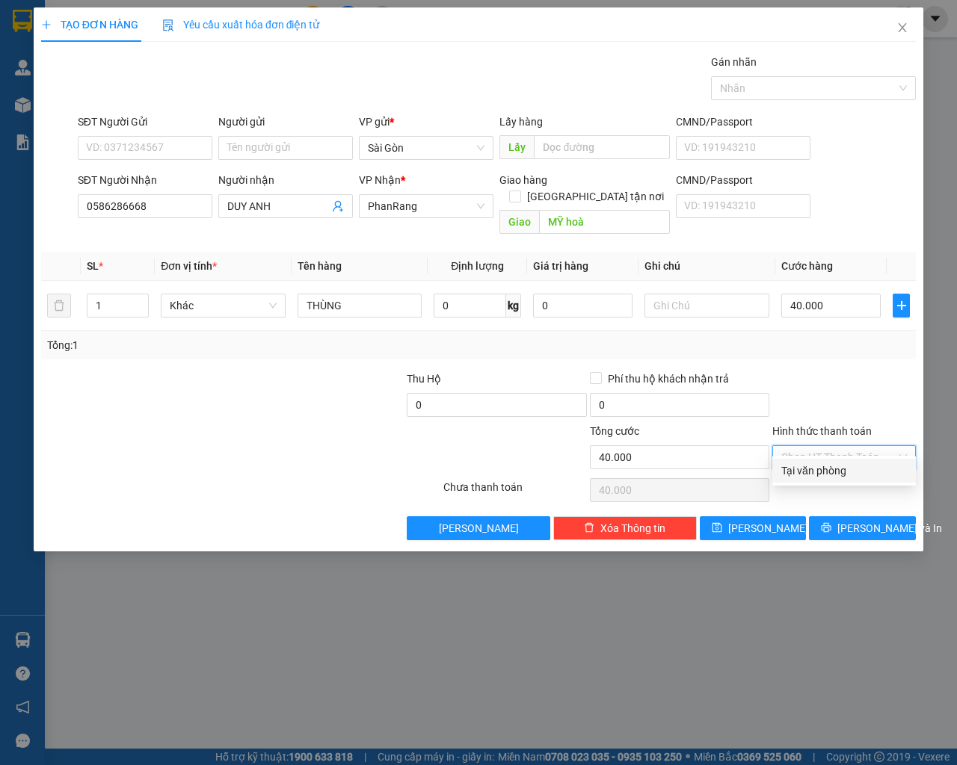
click at [842, 469] on div "Tại văn phòng" at bounding box center [844, 471] width 126 height 16
click at [845, 517] on button "[PERSON_NAME] và In" at bounding box center [862, 529] width 107 height 24
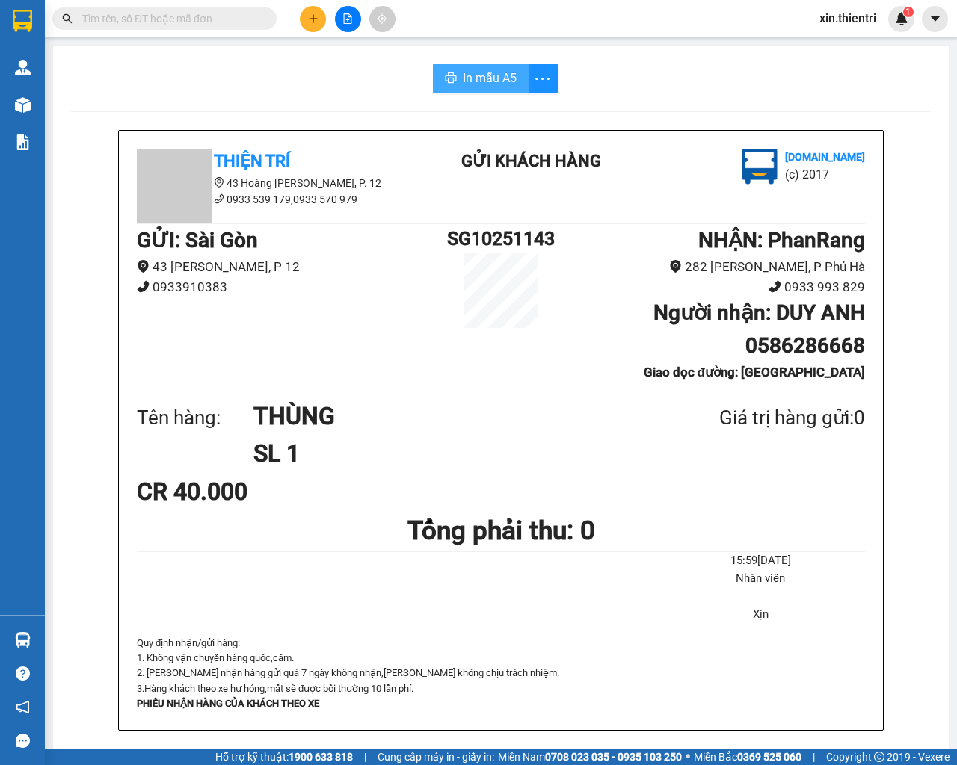
click at [493, 81] on span "In mẫu A5" at bounding box center [490, 78] width 54 height 19
